Goal: Transaction & Acquisition: Purchase product/service

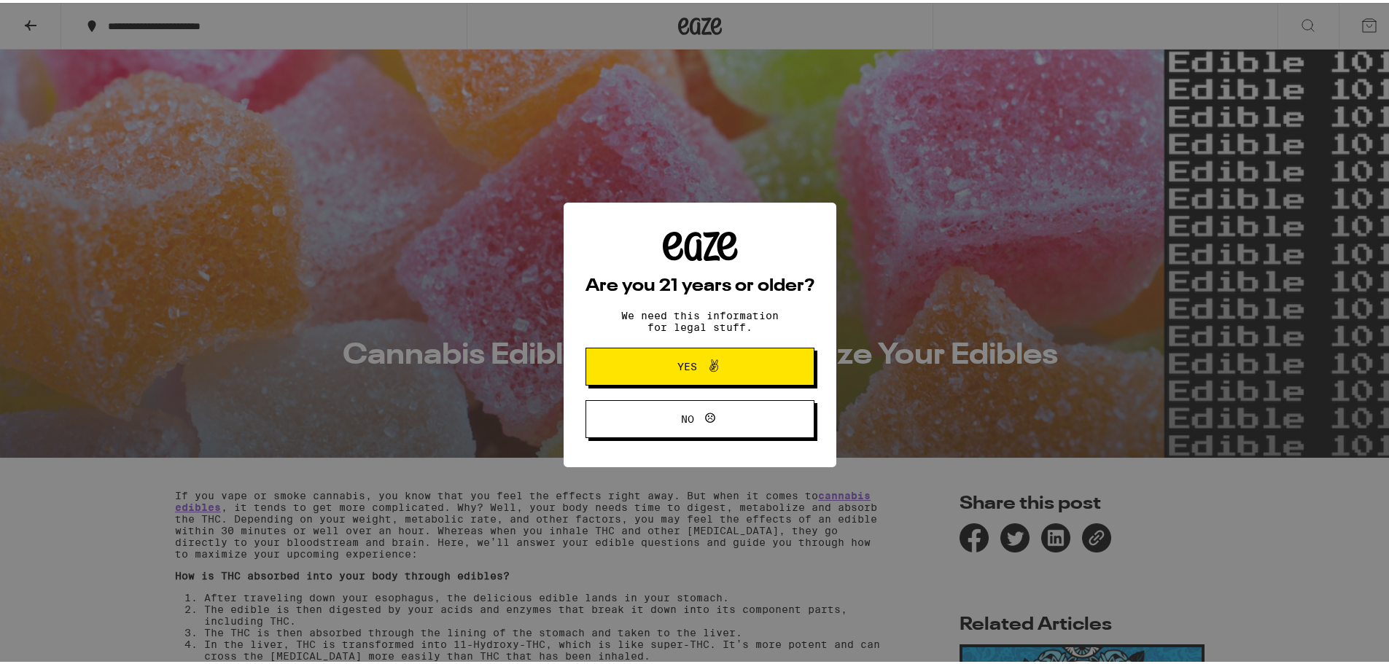
click at [673, 373] on span "Yes" at bounding box center [700, 363] width 111 height 19
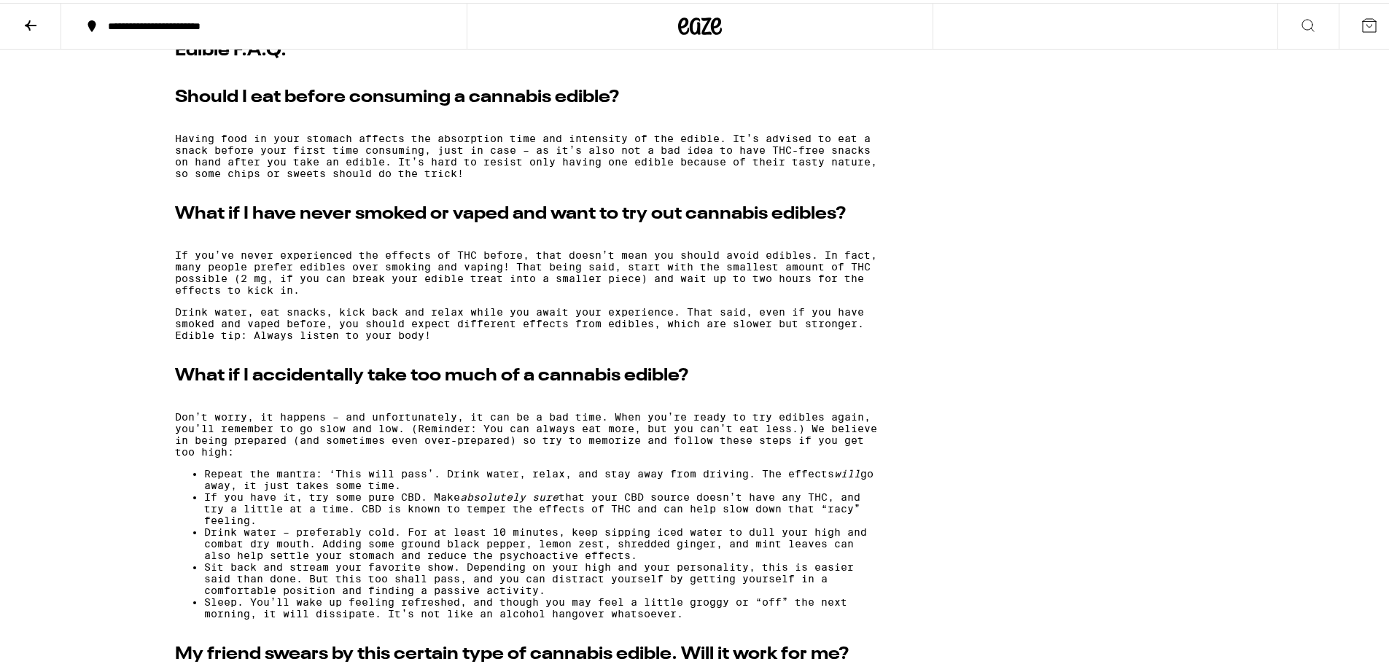
scroll to position [3574, 0]
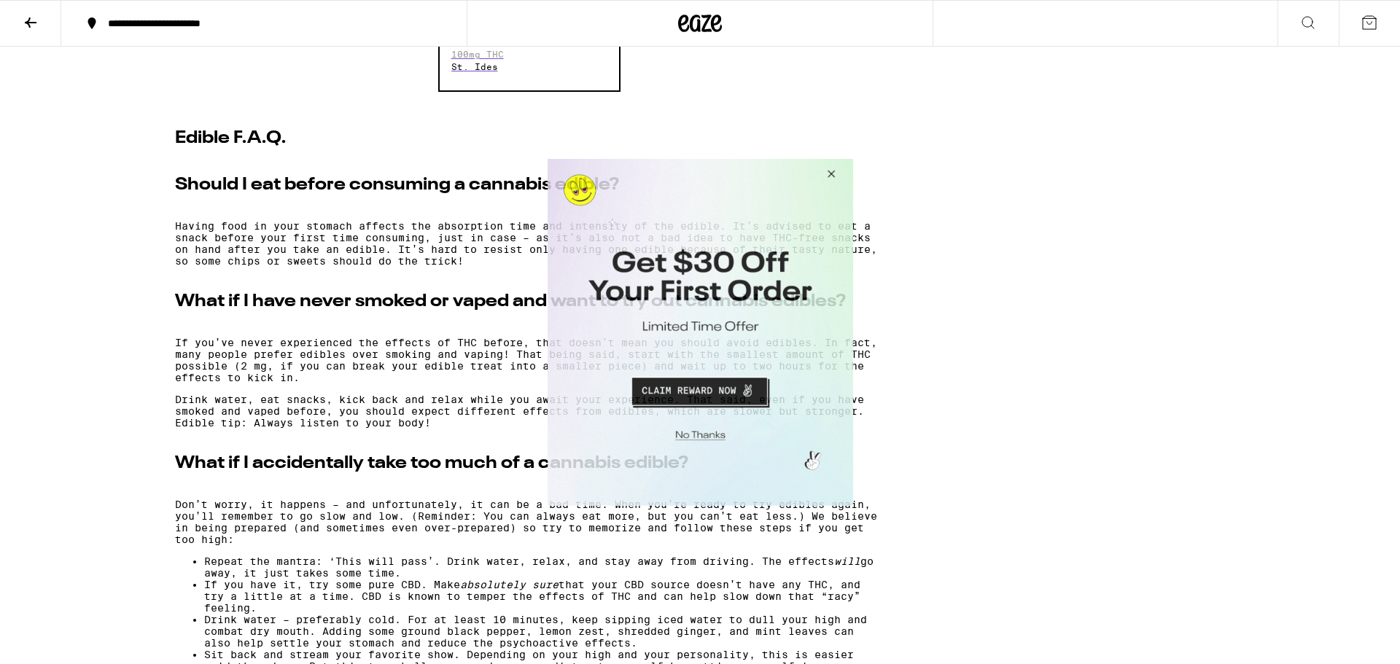
click at [840, 163] on button "Close Modal" at bounding box center [828, 175] width 39 height 35
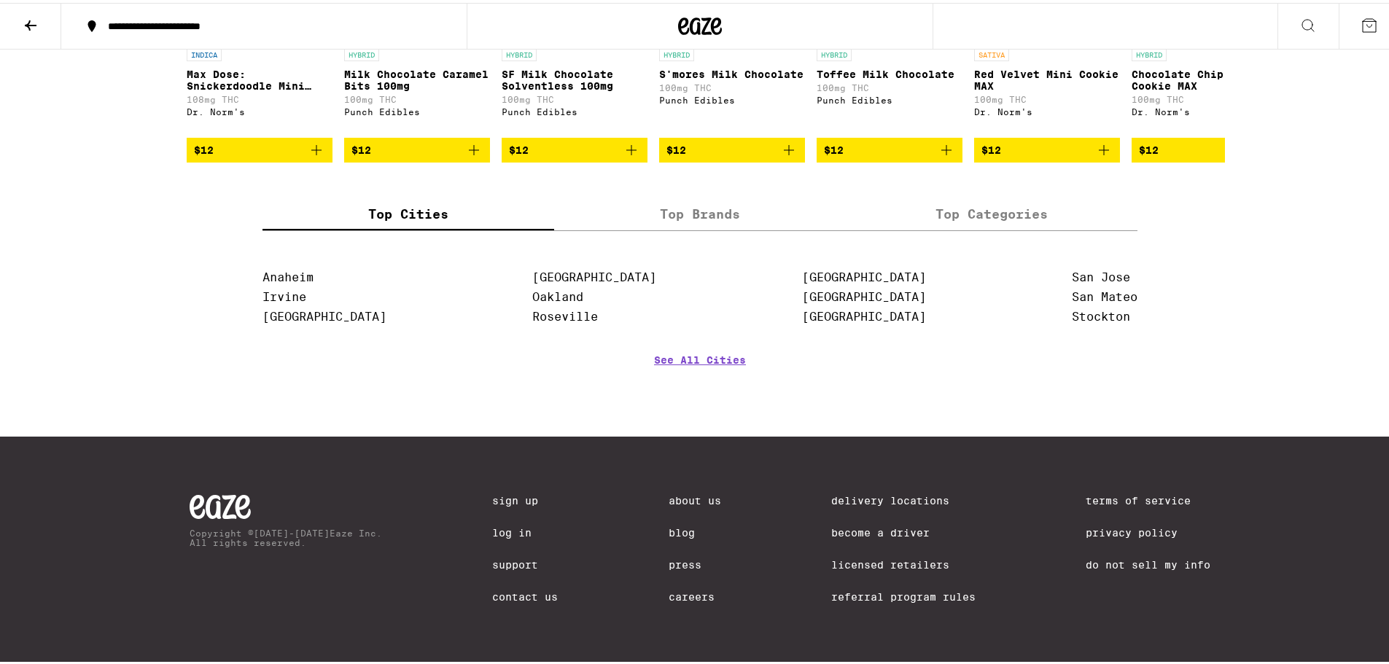
scroll to position [5033, 0]
click at [662, 377] on link "See All Cities" at bounding box center [700, 379] width 92 height 54
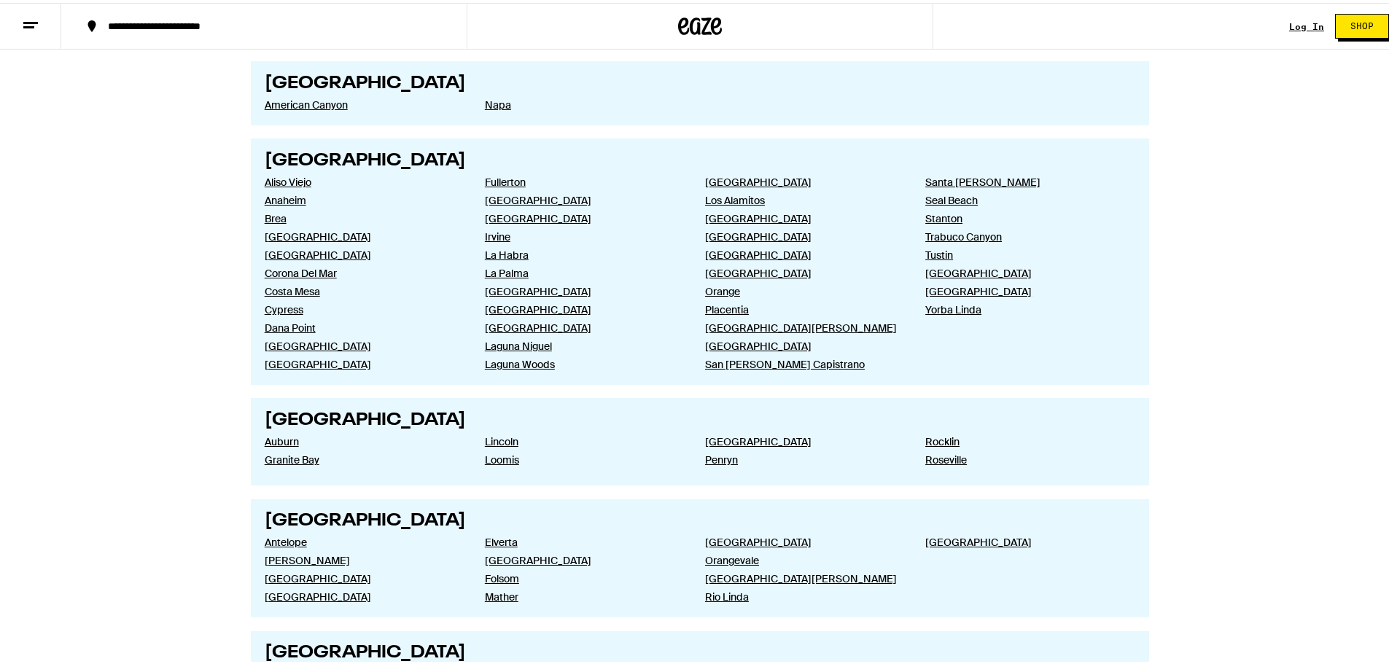
scroll to position [1313, 0]
